Goal: Find contact information: Find phone

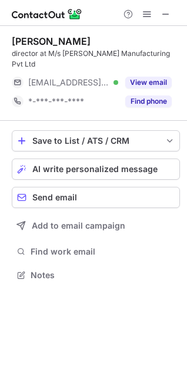
scroll to position [256, 187]
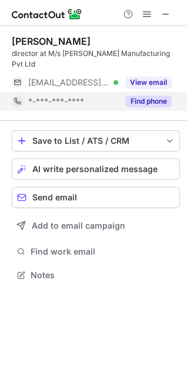
click at [157, 95] on button "Find phone" at bounding box center [149, 101] width 47 height 12
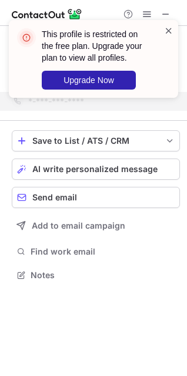
click at [168, 29] on span at bounding box center [168, 31] width 9 height 12
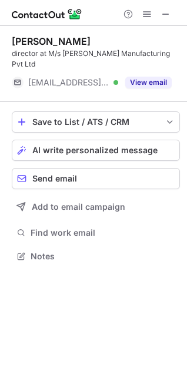
scroll to position [238, 187]
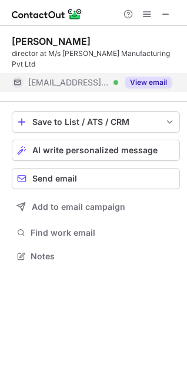
click at [147, 77] on button "View email" at bounding box center [149, 83] width 47 height 12
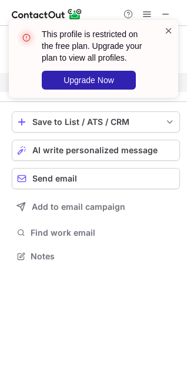
click at [172, 32] on span at bounding box center [168, 31] width 9 height 12
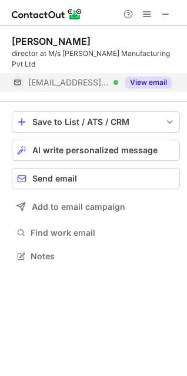
click at [158, 77] on button "View email" at bounding box center [149, 83] width 47 height 12
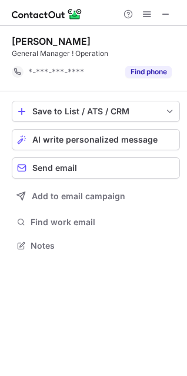
scroll to position [238, 187]
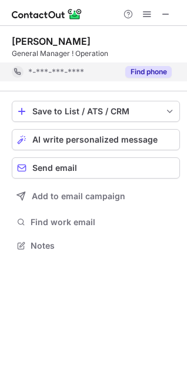
click at [150, 62] on div "Find phone" at bounding box center [145, 71] width 54 height 19
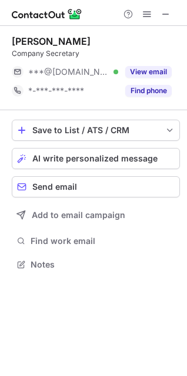
scroll to position [256, 187]
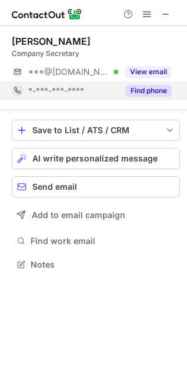
click at [140, 100] on div "Find phone" at bounding box center [145, 90] width 54 height 19
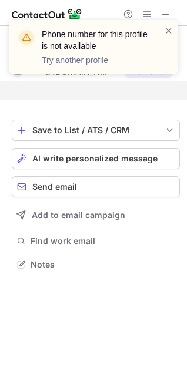
scroll to position [238, 187]
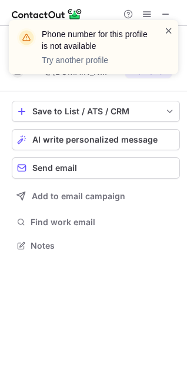
click at [170, 31] on span at bounding box center [168, 31] width 9 height 12
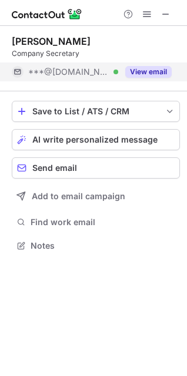
click at [150, 67] on button "View email" at bounding box center [149, 72] width 47 height 12
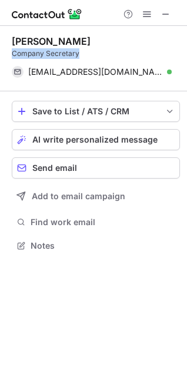
drag, startPoint x: 101, startPoint y: 55, endPoint x: 12, endPoint y: 55, distance: 89.6
click at [12, 55] on div "Company Secretary" at bounding box center [96, 53] width 169 height 11
copy div "Company Secretary"
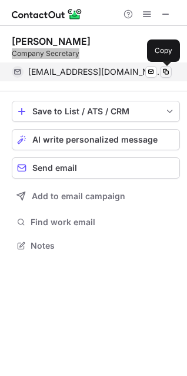
click at [167, 67] on span at bounding box center [165, 71] width 9 height 9
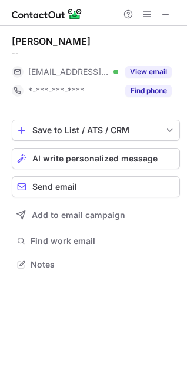
scroll to position [256, 187]
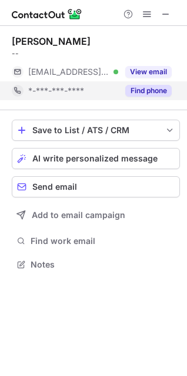
click at [155, 88] on button "Find phone" at bounding box center [149, 91] width 47 height 12
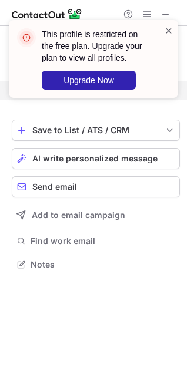
click at [166, 34] on span at bounding box center [168, 31] width 9 height 12
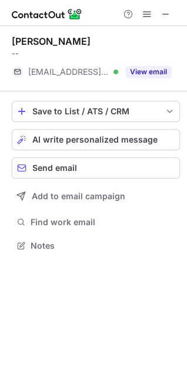
scroll to position [238, 187]
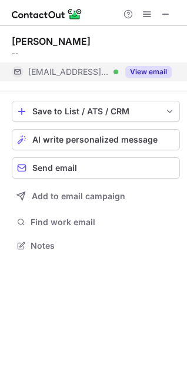
click at [151, 74] on button "View email" at bounding box center [149, 72] width 47 height 12
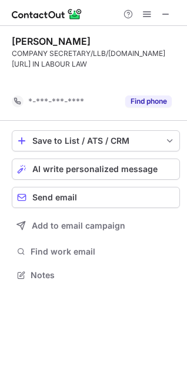
scroll to position [248, 187]
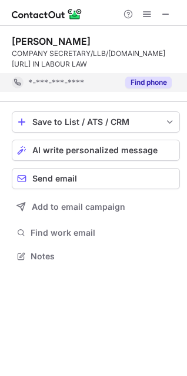
click at [149, 84] on button "Find phone" at bounding box center [149, 83] width 47 height 12
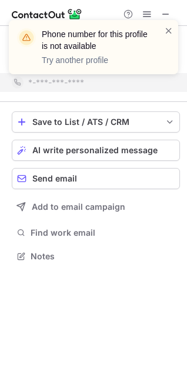
click at [172, 19] on div "Phone number for this profile is not available Try another profile" at bounding box center [93, 51] width 189 height 87
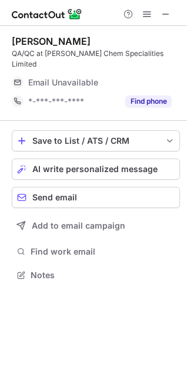
scroll to position [256, 187]
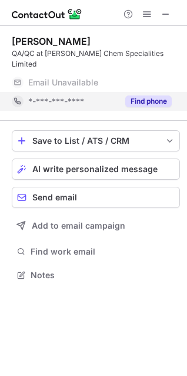
click at [147, 95] on button "Find phone" at bounding box center [149, 101] width 47 height 12
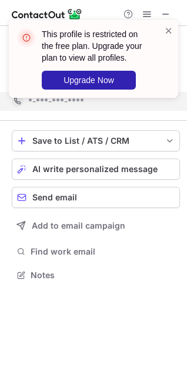
scroll to position [238, 187]
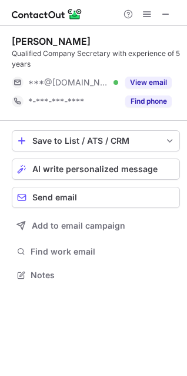
scroll to position [267, 187]
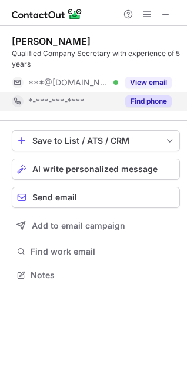
click at [157, 110] on div "Find phone" at bounding box center [145, 101] width 54 height 19
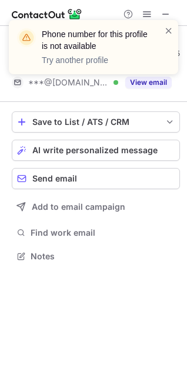
scroll to position [248, 187]
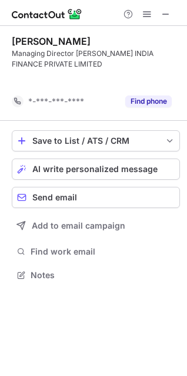
scroll to position [248, 187]
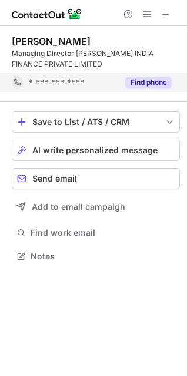
click at [147, 77] on button "Find phone" at bounding box center [149, 83] width 47 height 12
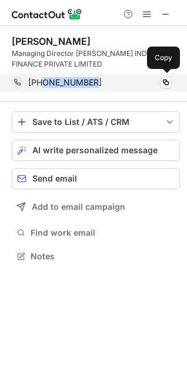
drag, startPoint x: 98, startPoint y: 80, endPoint x: 44, endPoint y: 87, distance: 54.7
click at [44, 87] on div "+917014952316" at bounding box center [100, 82] width 144 height 11
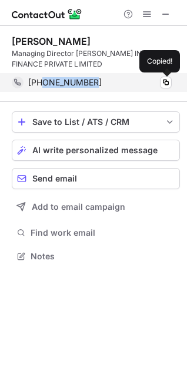
copy span "7014952316"
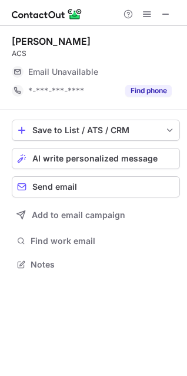
scroll to position [256, 187]
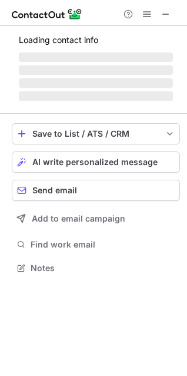
scroll to position [260, 187]
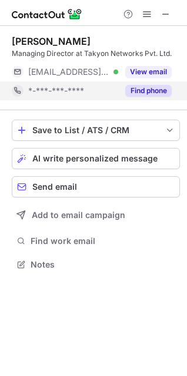
click at [154, 91] on button "Find phone" at bounding box center [149, 91] width 47 height 12
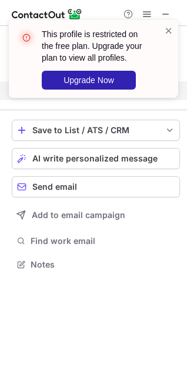
scroll to position [238, 187]
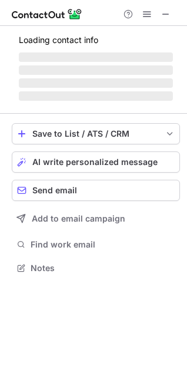
scroll to position [256, 187]
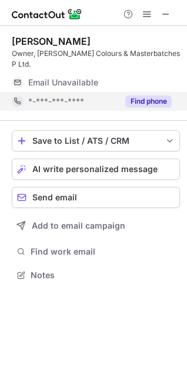
click at [143, 97] on div "Find phone" at bounding box center [145, 101] width 54 height 19
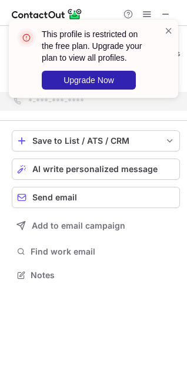
scroll to position [238, 187]
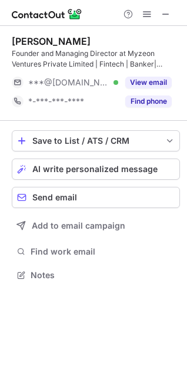
scroll to position [267, 187]
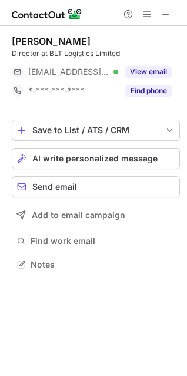
scroll to position [256, 187]
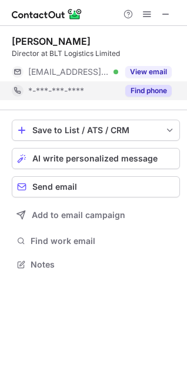
click at [139, 84] on div "Find phone" at bounding box center [145, 90] width 54 height 19
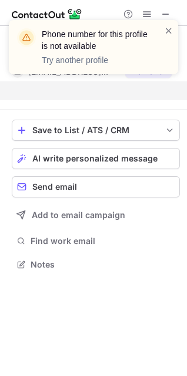
scroll to position [238, 187]
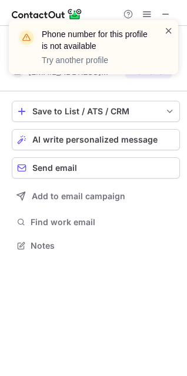
click at [168, 29] on span at bounding box center [168, 31] width 9 height 12
